Goal: Find contact information: Find contact information

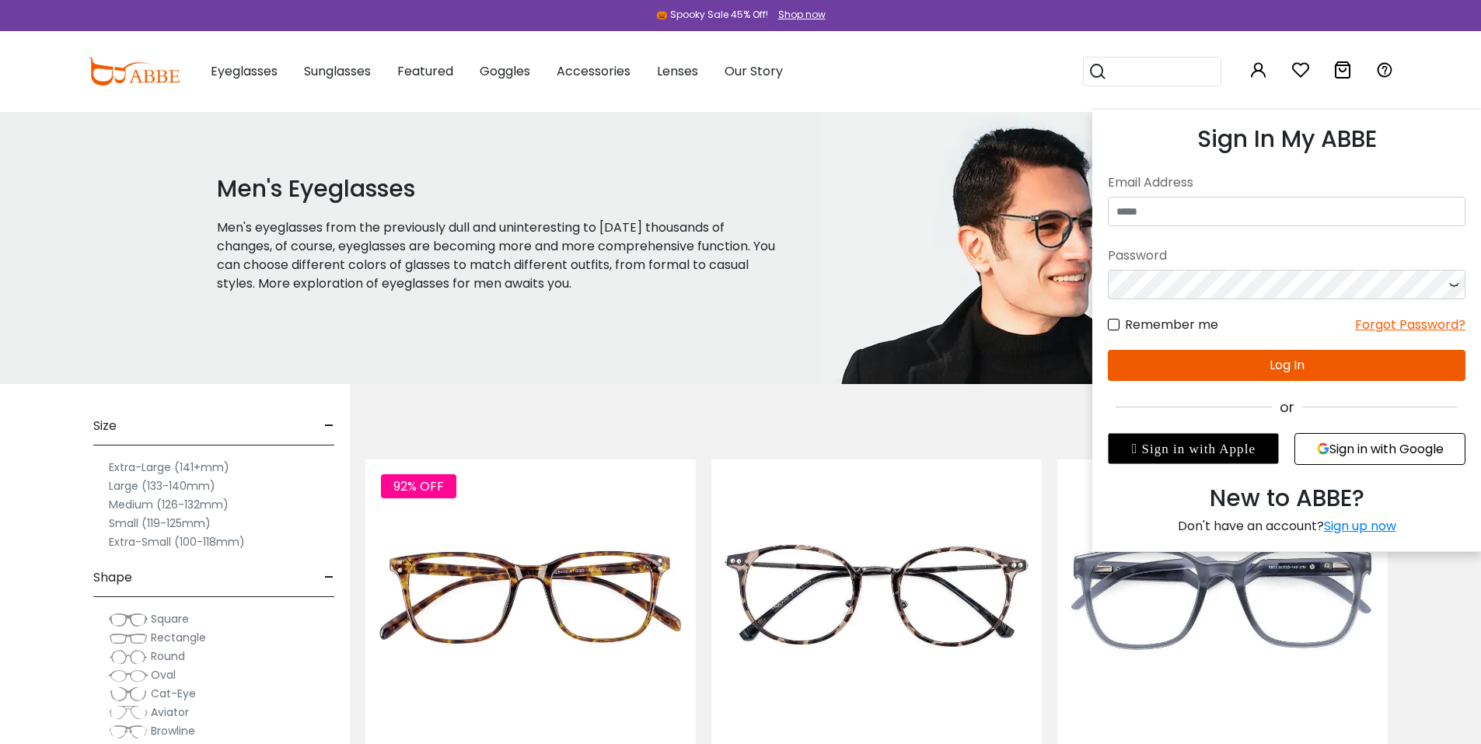
click at [1265, 73] on icon at bounding box center [1259, 70] width 19 height 19
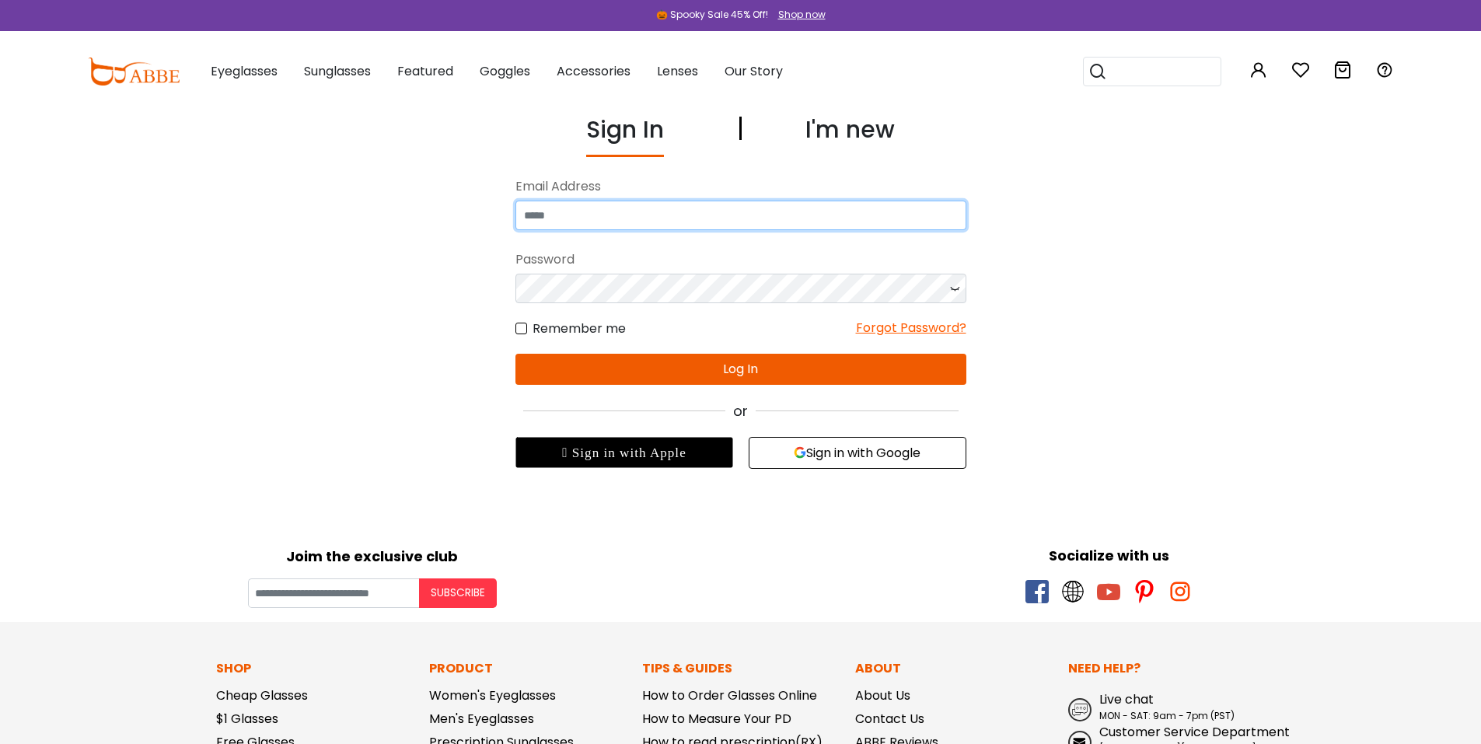
click at [764, 219] on input "email" at bounding box center [741, 216] width 451 height 30
type input "**********"
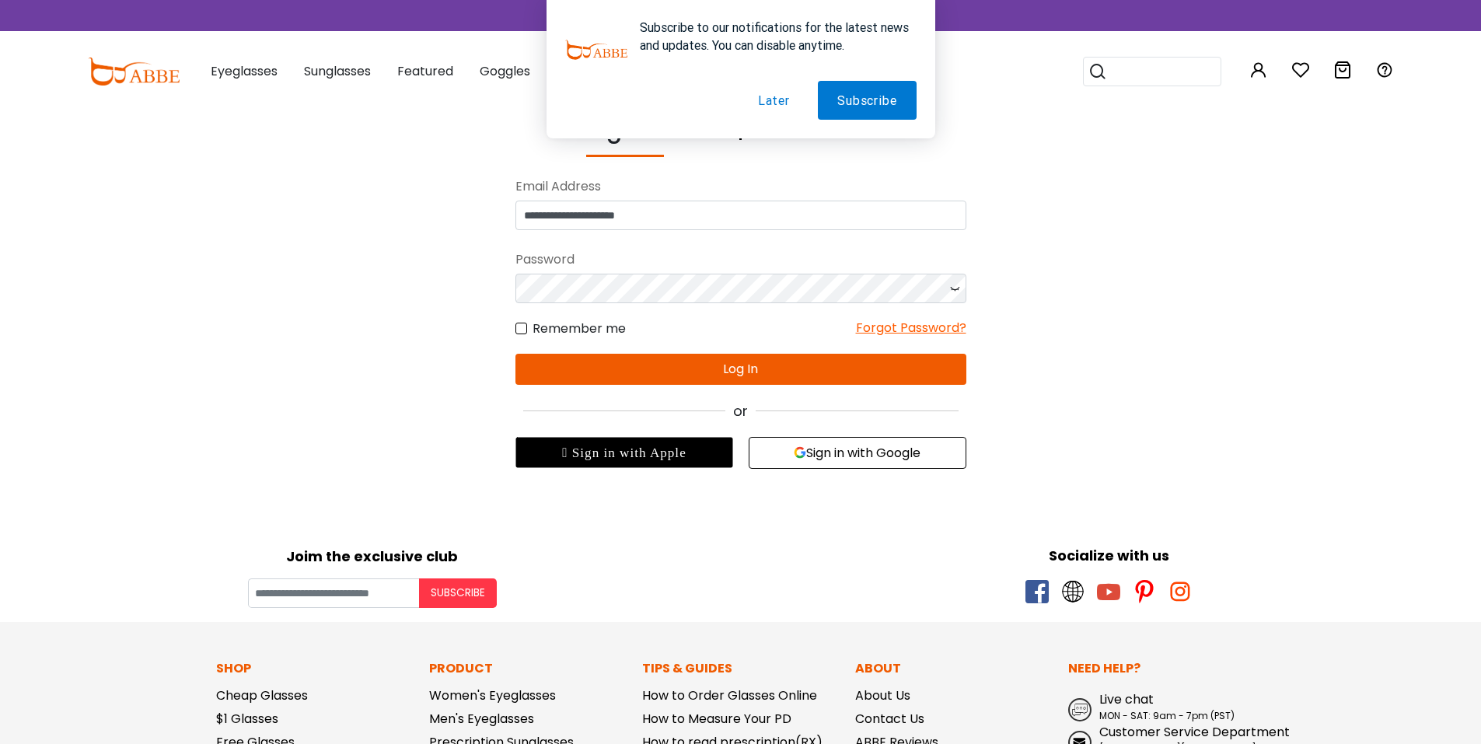
click at [771, 105] on button "Later" at bounding box center [774, 100] width 71 height 39
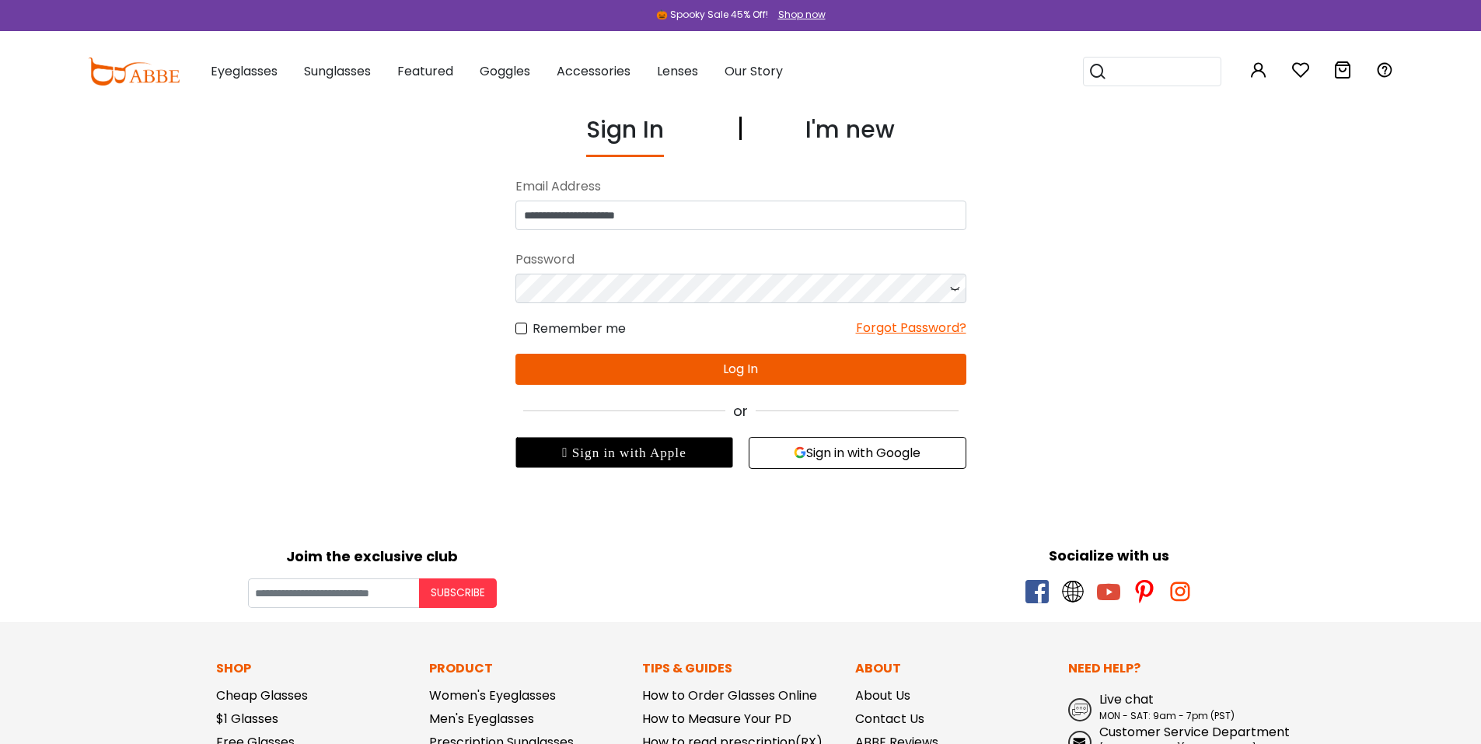
click at [852, 453] on button "Sign in with Google" at bounding box center [858, 453] width 218 height 32
click at [858, 452] on button "Sign in with Google" at bounding box center [858, 453] width 218 height 32
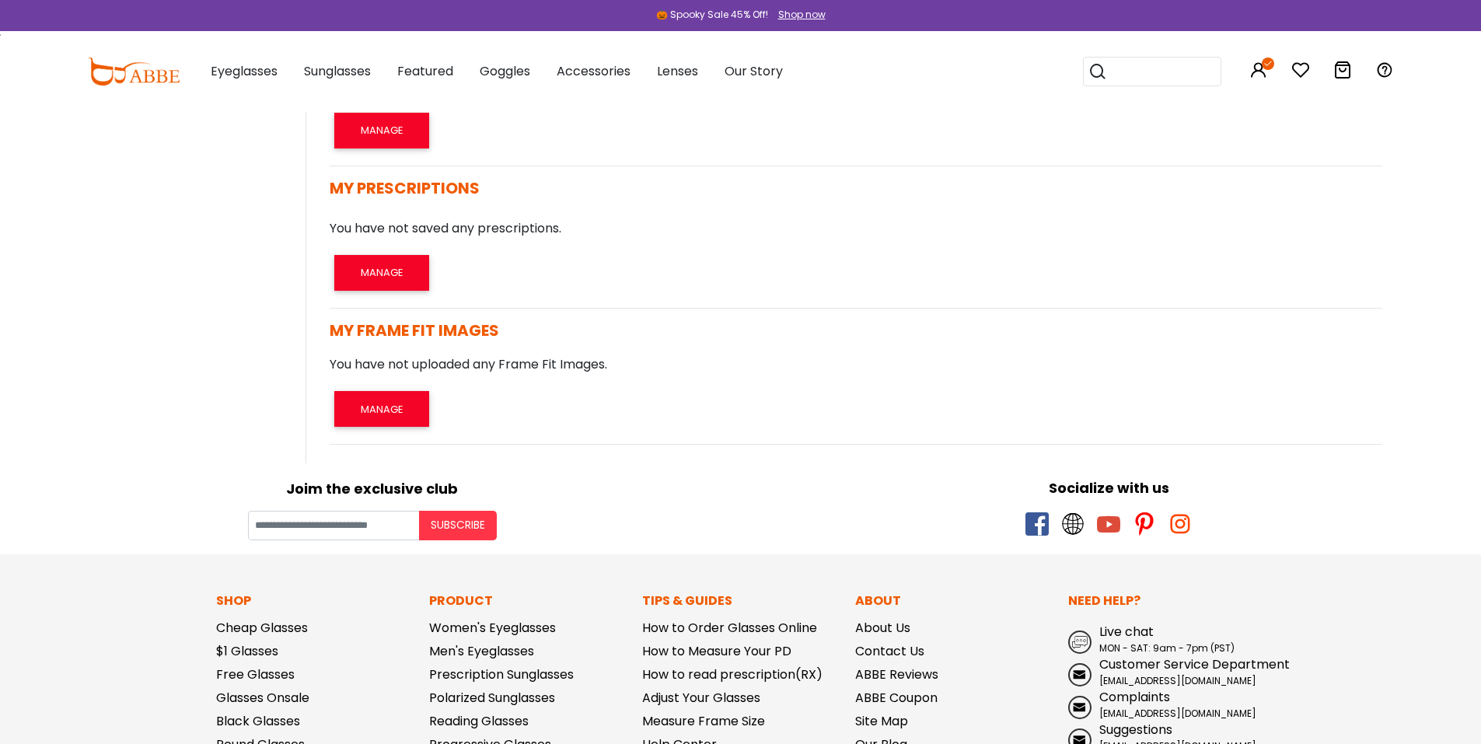
scroll to position [610, 0]
click at [385, 405] on button "MANAGE" at bounding box center [381, 408] width 95 height 36
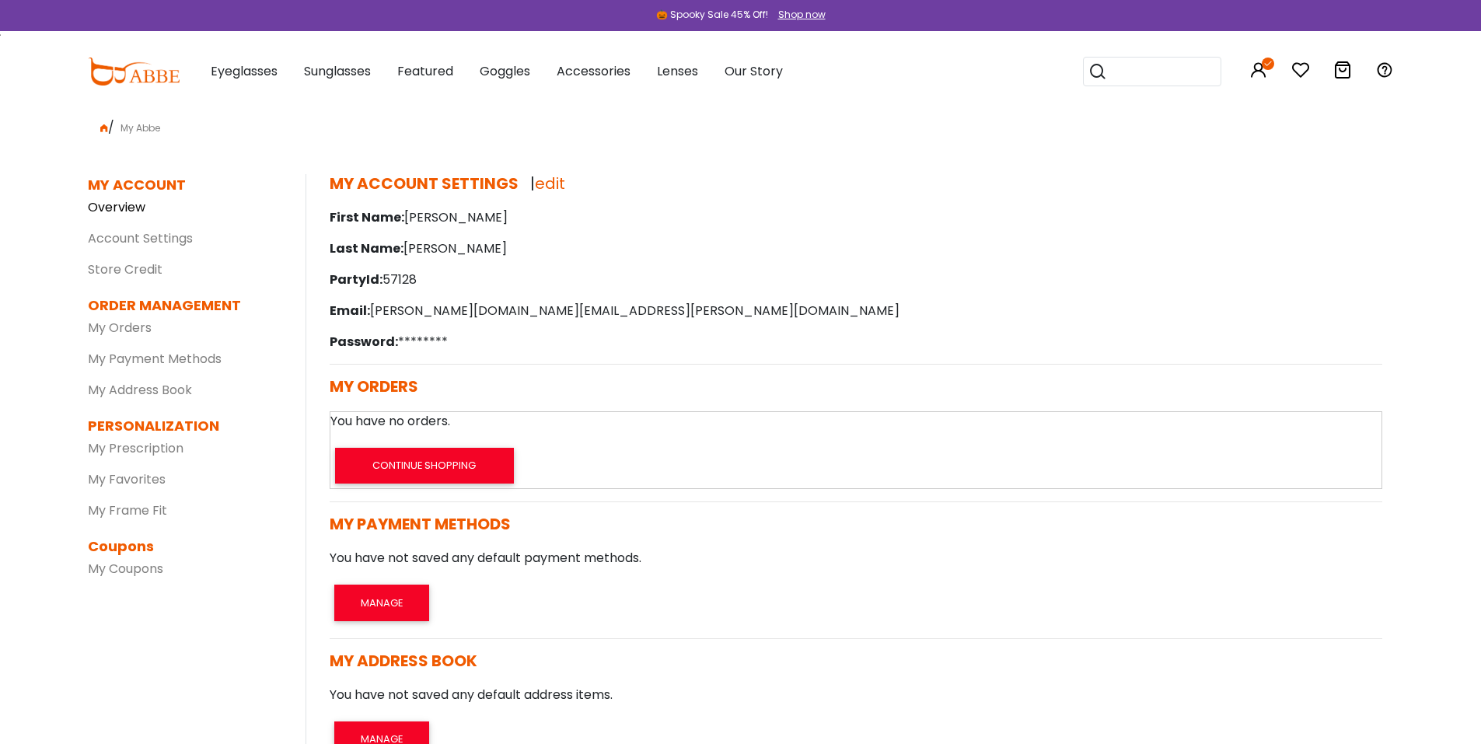
click at [121, 205] on link "Overview" at bounding box center [117, 207] width 58 height 18
click at [115, 328] on link "My Orders" at bounding box center [120, 328] width 64 height 18
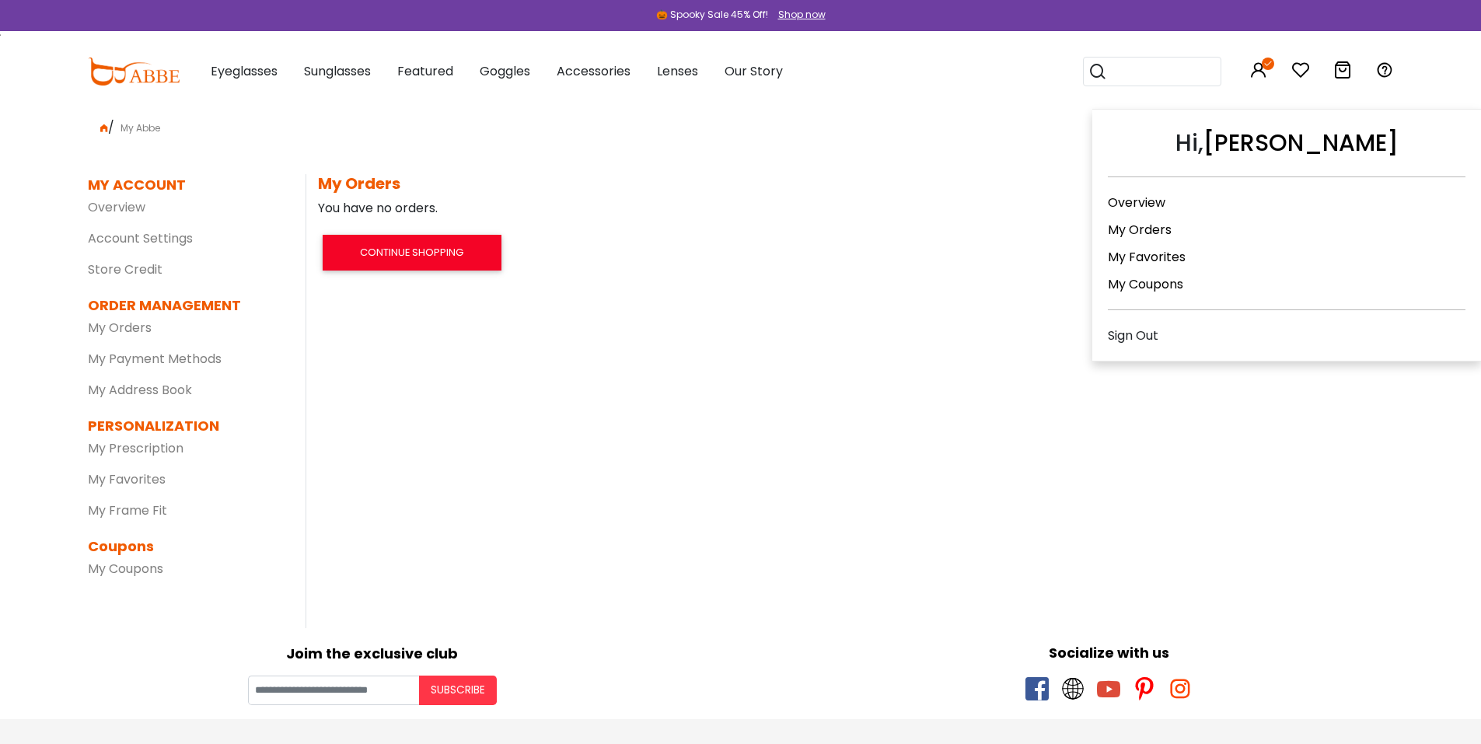
click at [1147, 225] on link "My Orders" at bounding box center [1140, 230] width 64 height 18
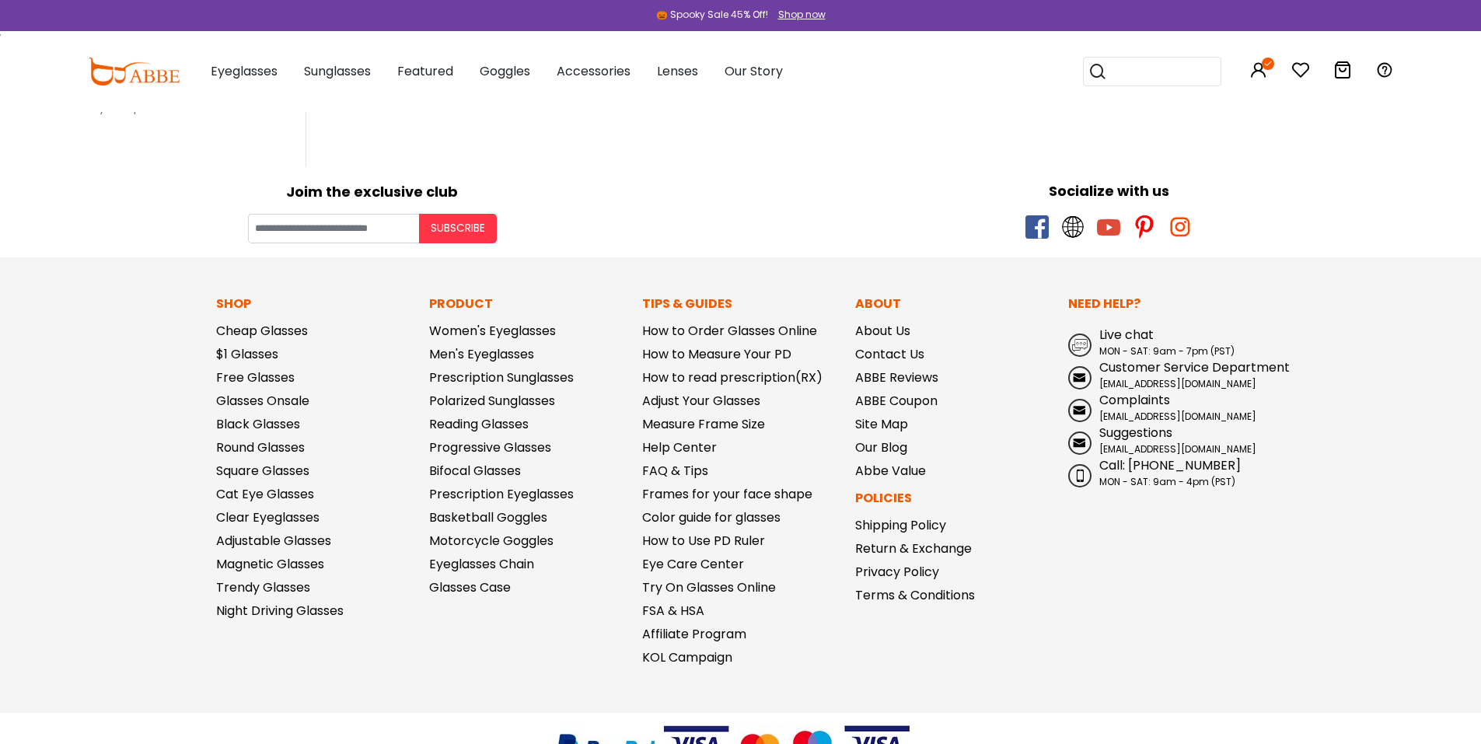
scroll to position [528, 0]
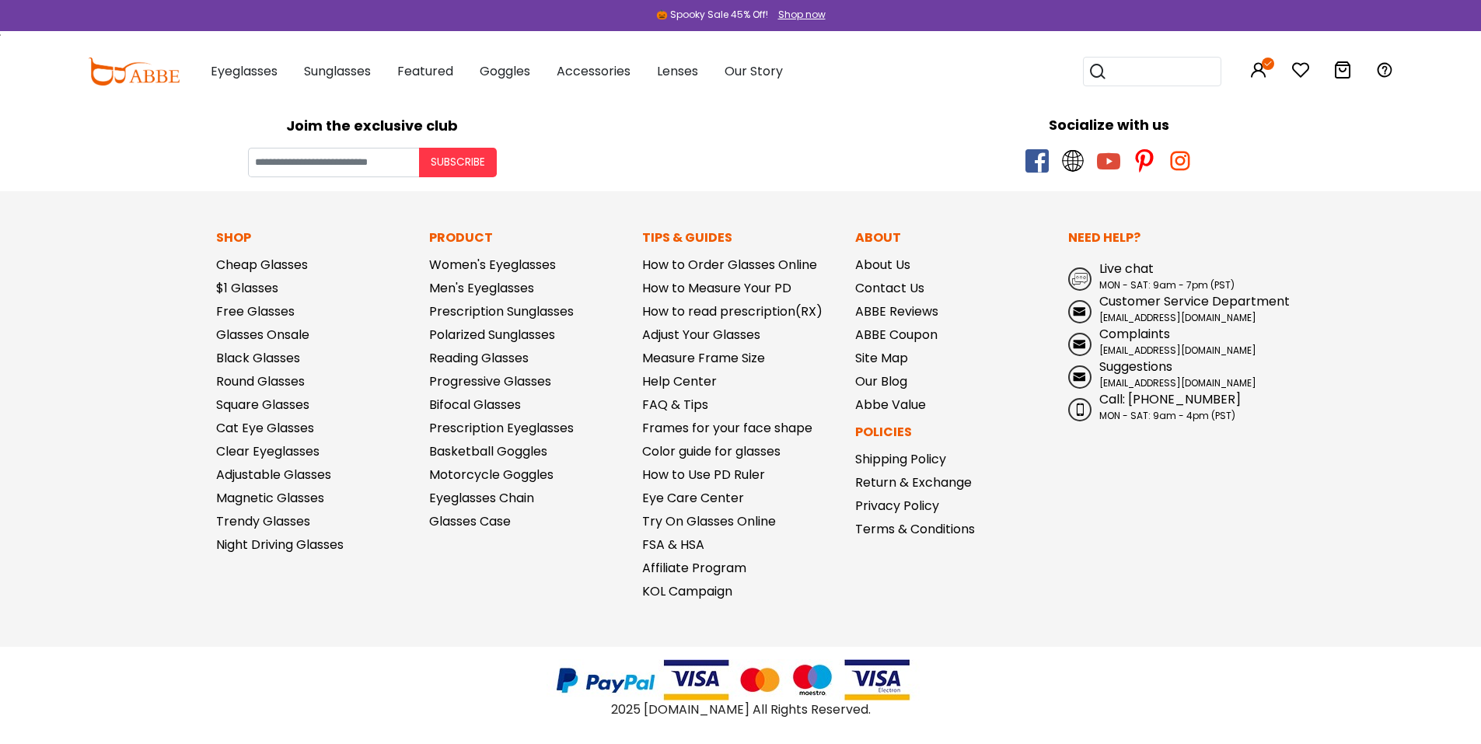
click at [1135, 347] on span "[EMAIL_ADDRESS][DOMAIN_NAME]" at bounding box center [1178, 350] width 157 height 13
click at [1149, 299] on span "Customer Service Department" at bounding box center [1195, 301] width 191 height 18
click at [1357, 398] on footer "Joim the exclusive club Subscribe Socialize with us Shop Cheap Glasses $1 Glass…" at bounding box center [740, 422] width 1481 height 644
drag, startPoint x: 1271, startPoint y: 351, endPoint x: 1099, endPoint y: 352, distance: 171.9
click at [1099, 352] on div "Need Help? Live chat MON - SAT: 9am - 7pm (PST) Customer Service Department [EM…" at bounding box center [1167, 419] width 213 height 381
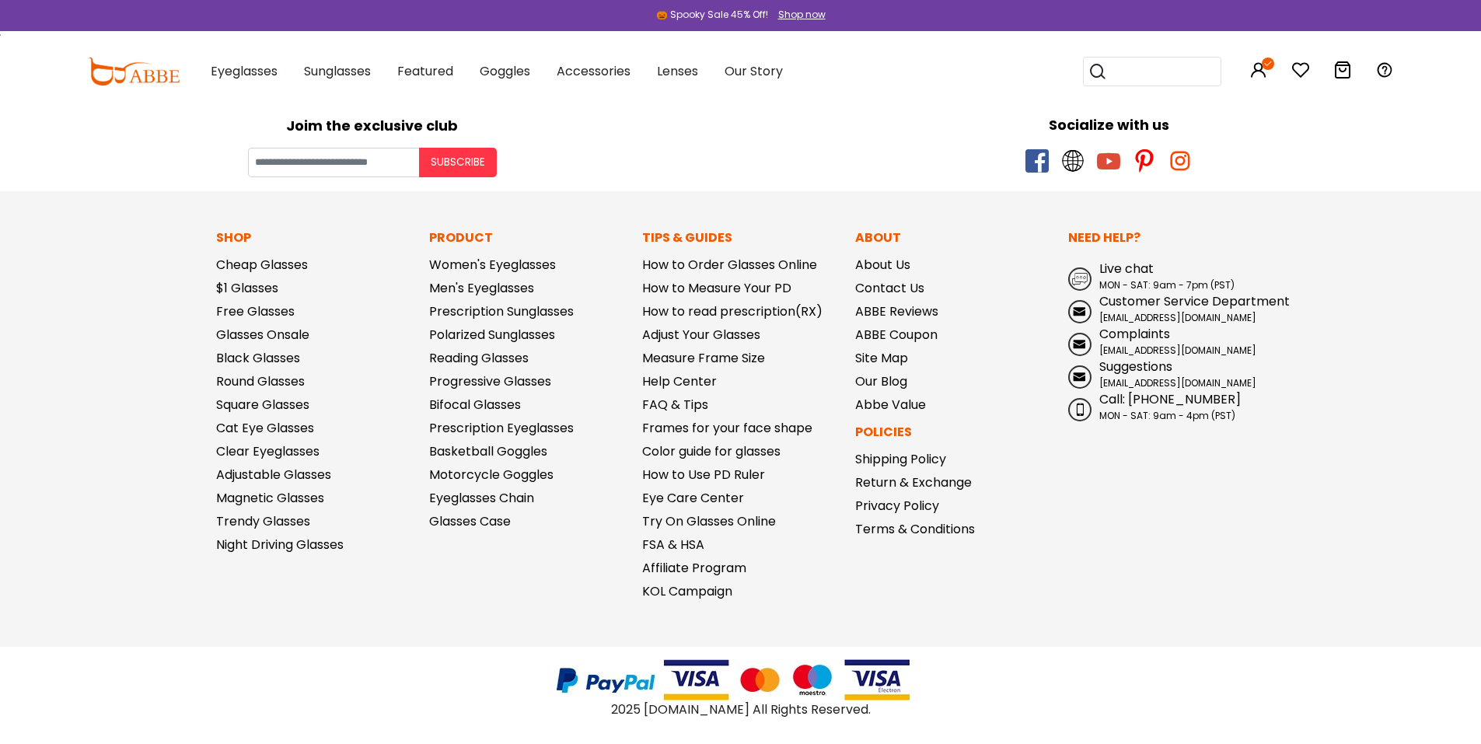
copy span "[EMAIL_ADDRESS][DOMAIN_NAME]"
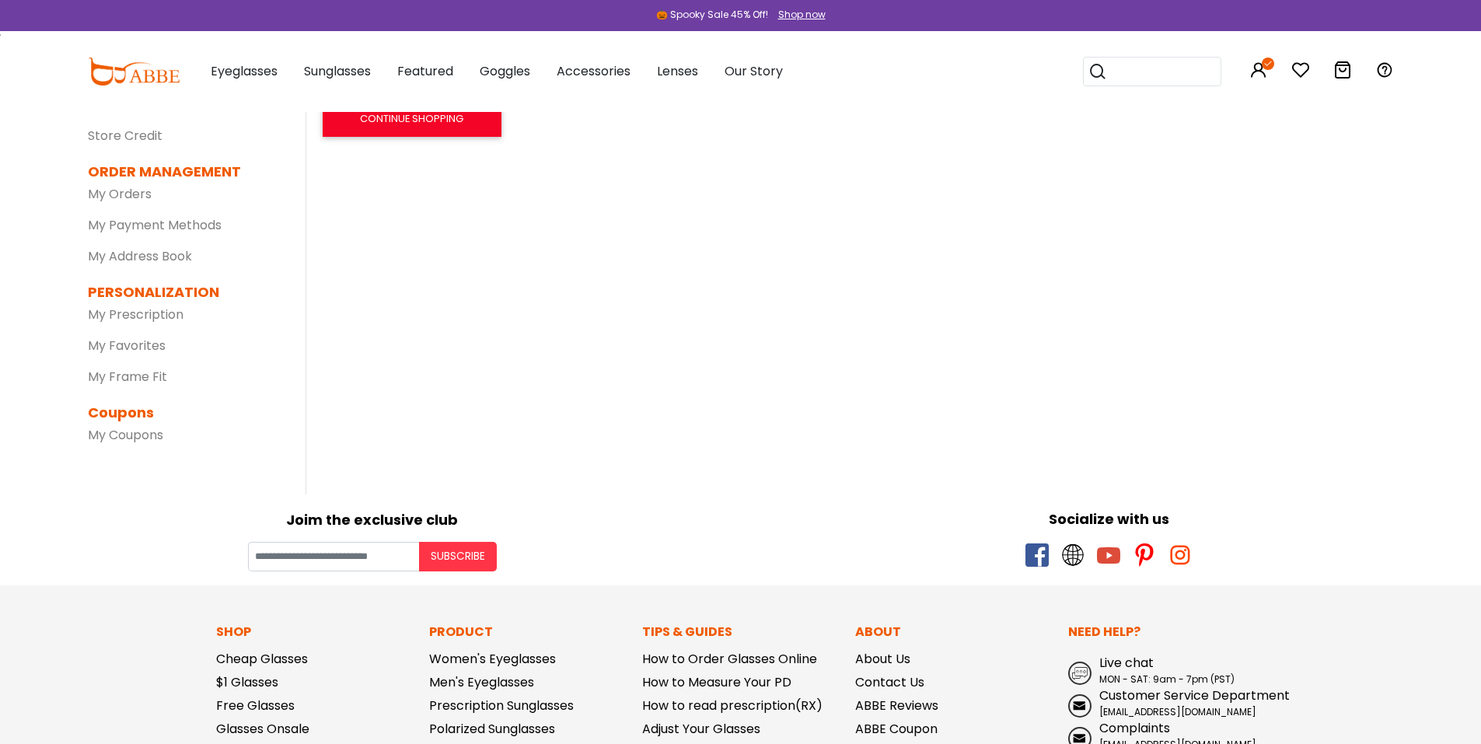
scroll to position [0, 0]
